Goal: Task Accomplishment & Management: Manage account settings

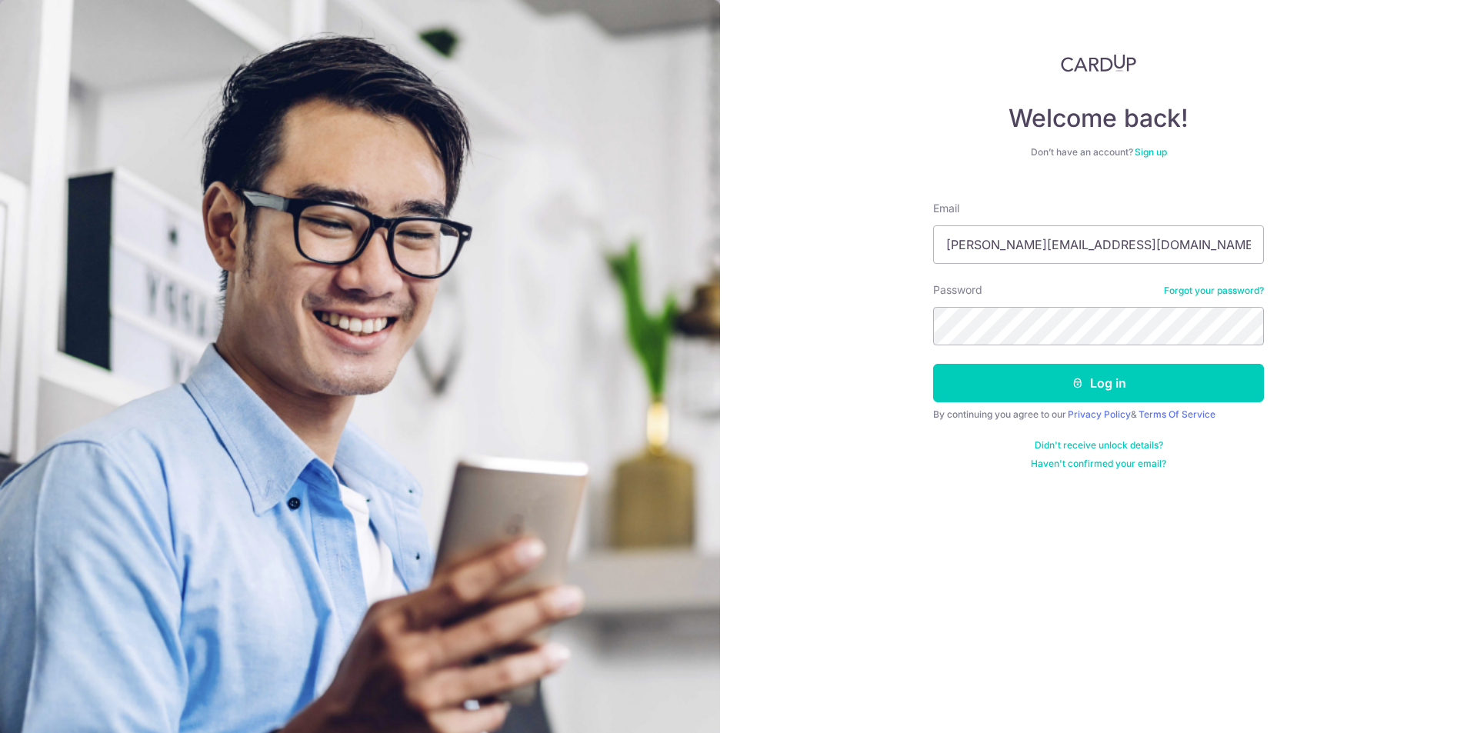
type input "[PERSON_NAME][EMAIL_ADDRESS][DOMAIN_NAME]"
click at [1161, 382] on button "Log in" at bounding box center [1098, 383] width 331 height 38
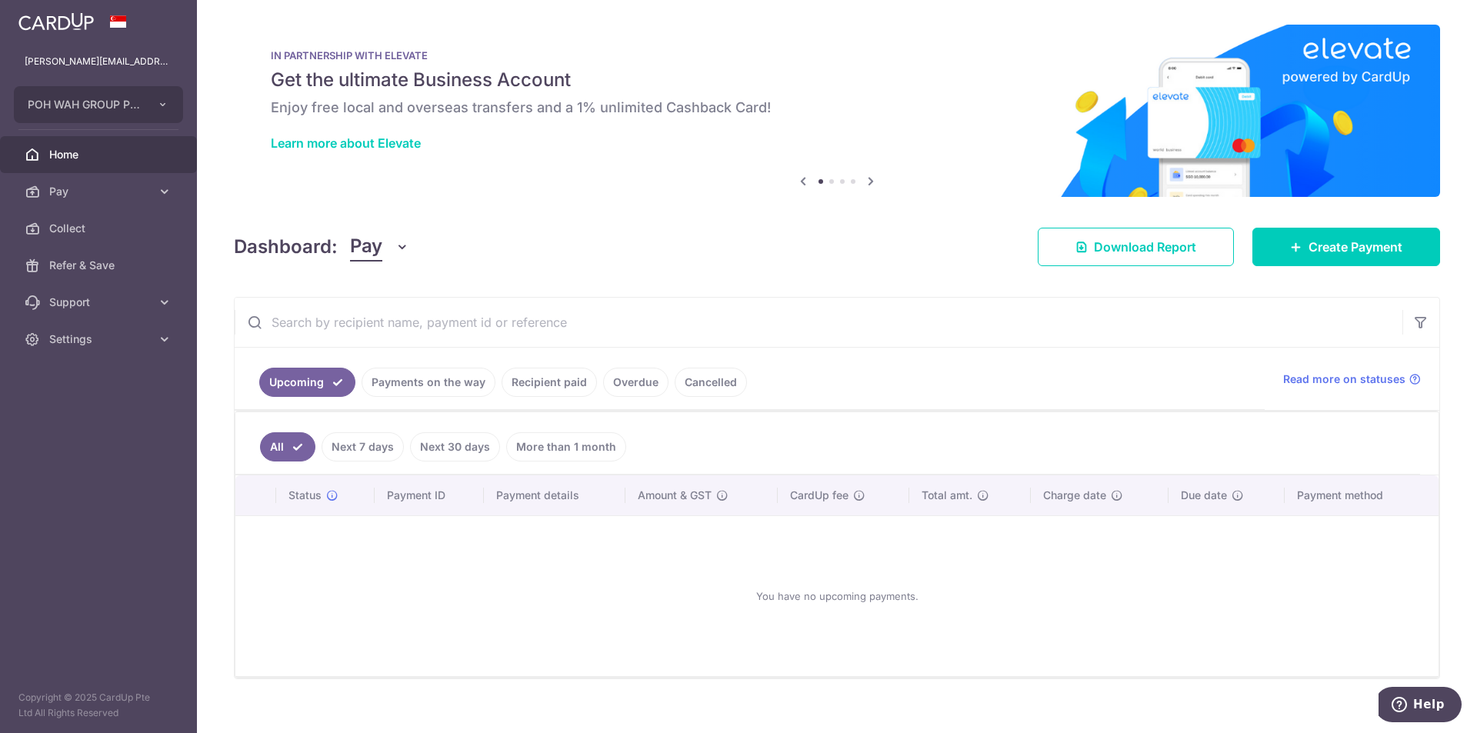
click at [460, 381] on link "Payments on the way" at bounding box center [428, 382] width 134 height 29
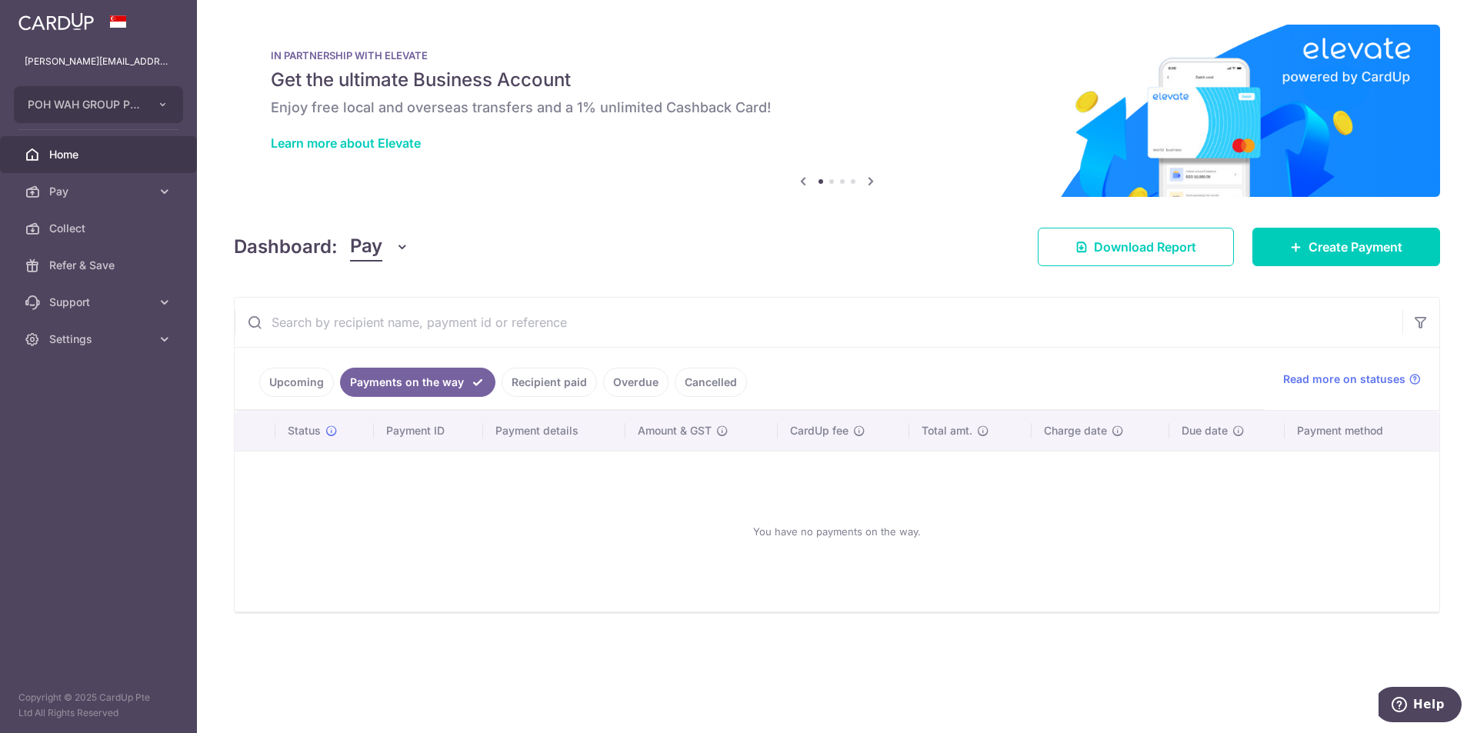
click at [561, 395] on link "Recipient paid" at bounding box center [548, 382] width 95 height 29
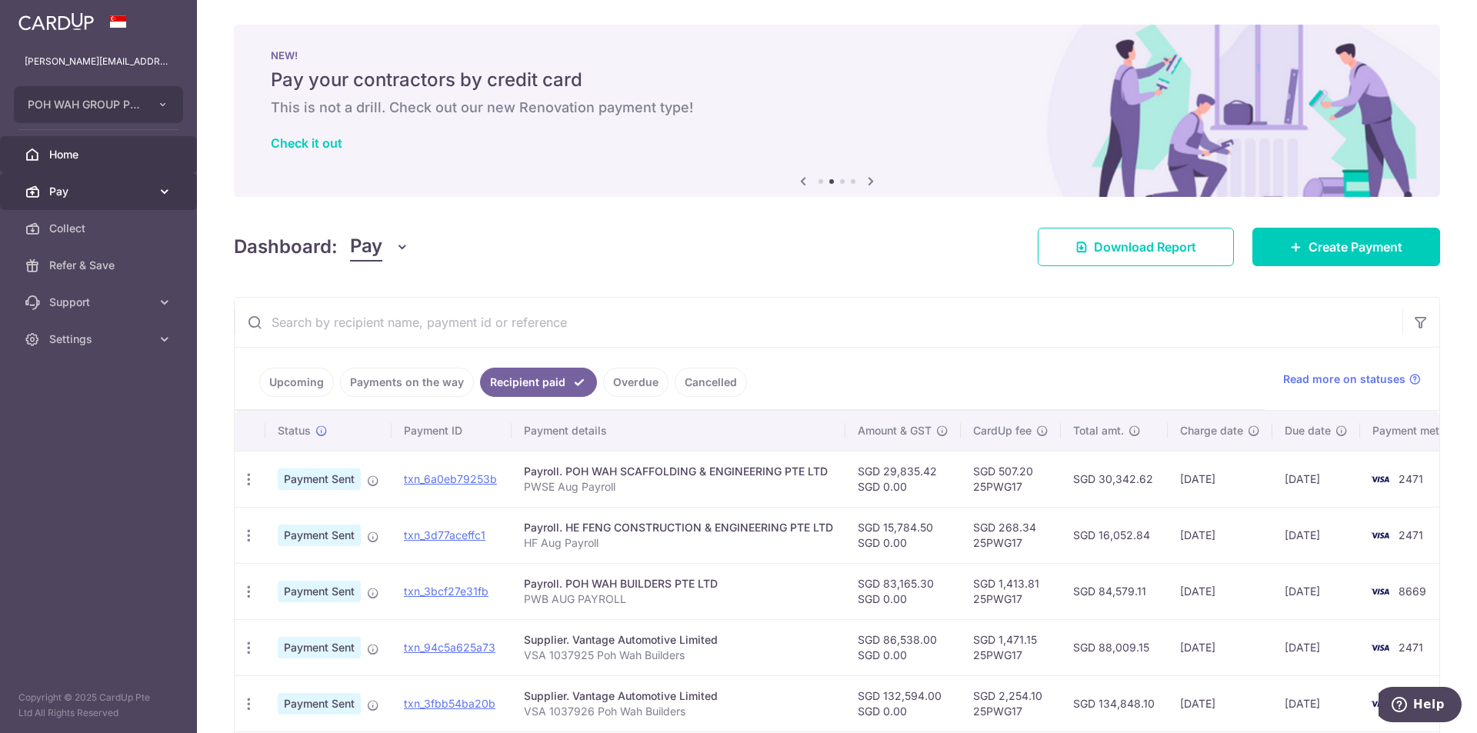
click at [110, 182] on link "Pay" at bounding box center [98, 191] width 197 height 37
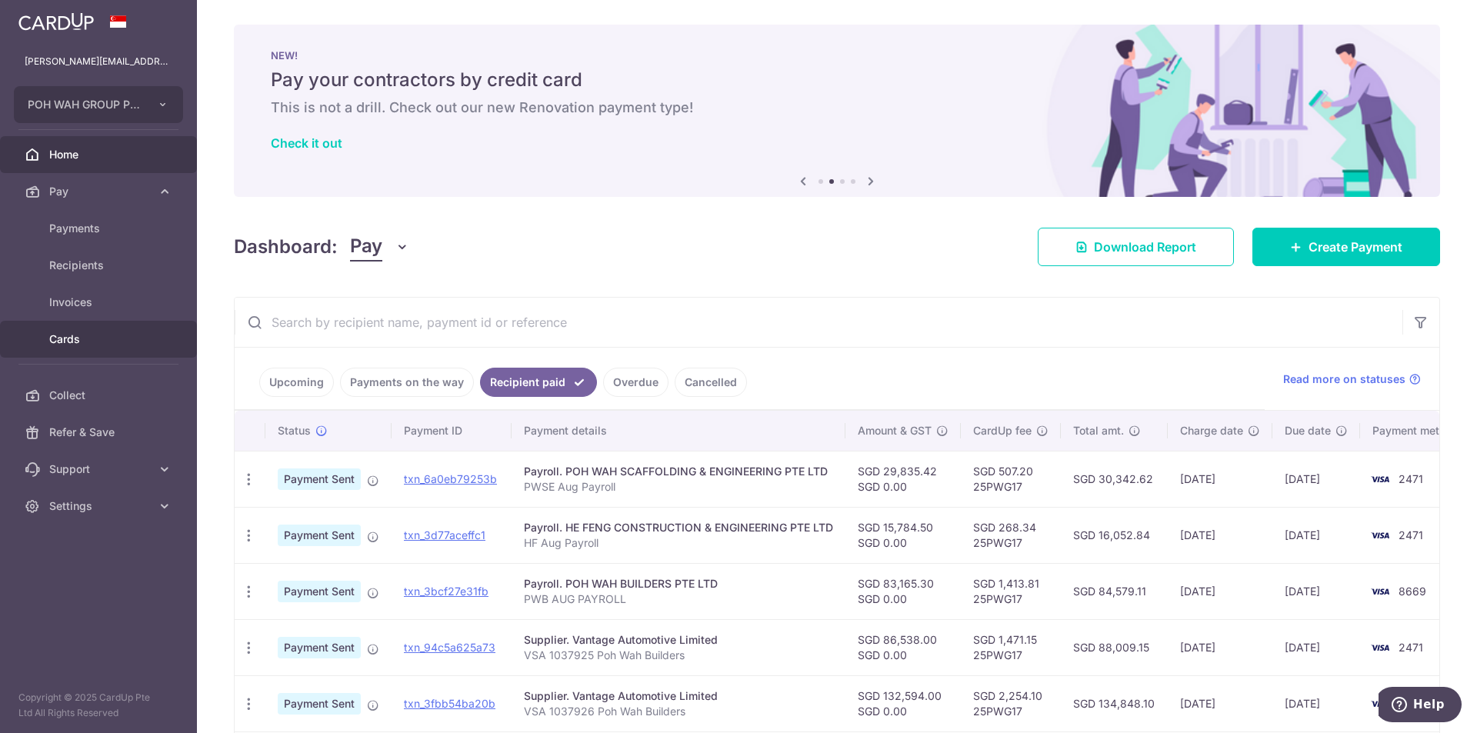
click at [64, 340] on span "Cards" at bounding box center [100, 338] width 102 height 15
